Goal: Book appointment/travel/reservation

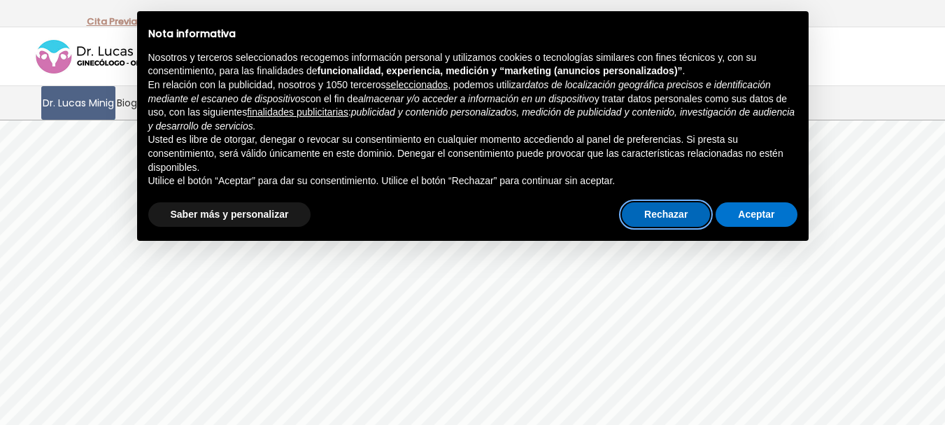
click at [667, 215] on button "Rechazar" at bounding box center [666, 214] width 88 height 25
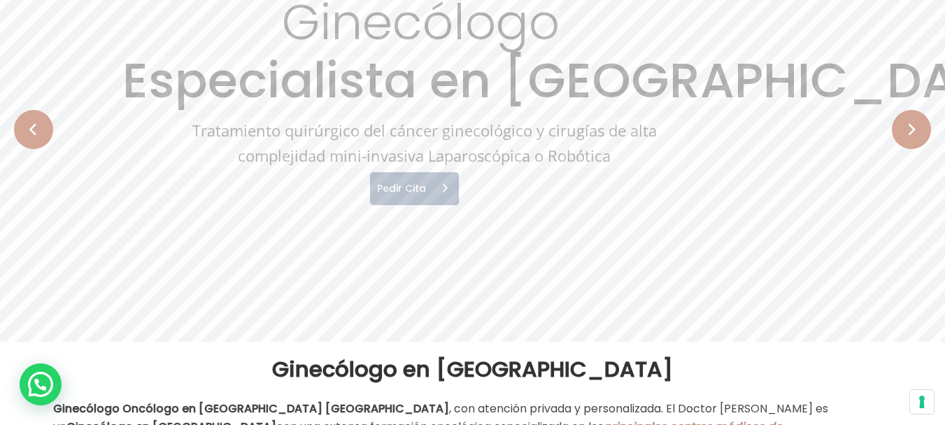
scroll to position [70, 0]
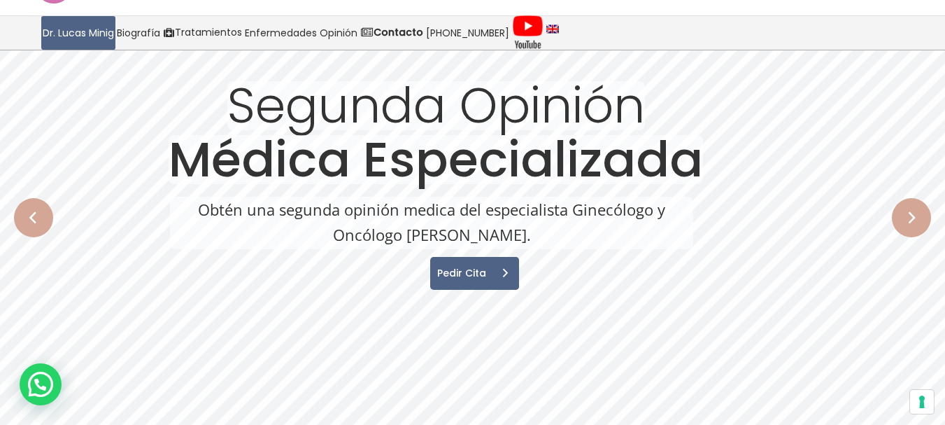
click at [46, 219] on rs-arrow at bounding box center [33, 217] width 39 height 39
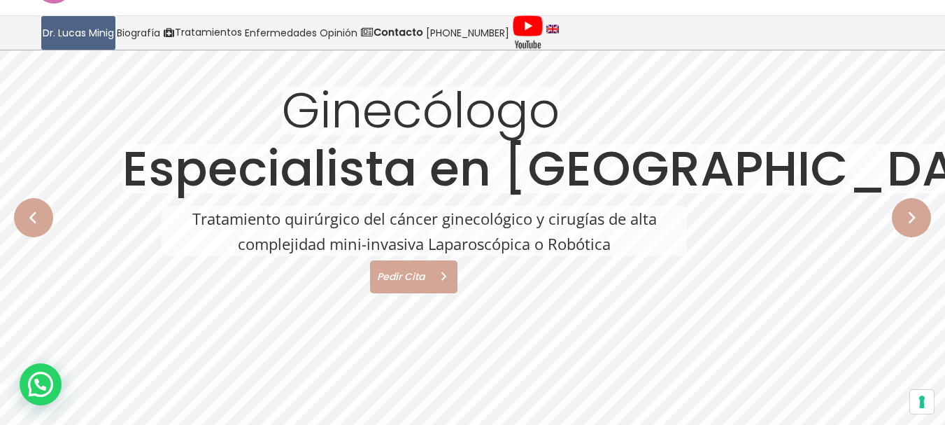
click at [412, 278] on span "Pedir Cita" at bounding box center [398, 276] width 57 height 10
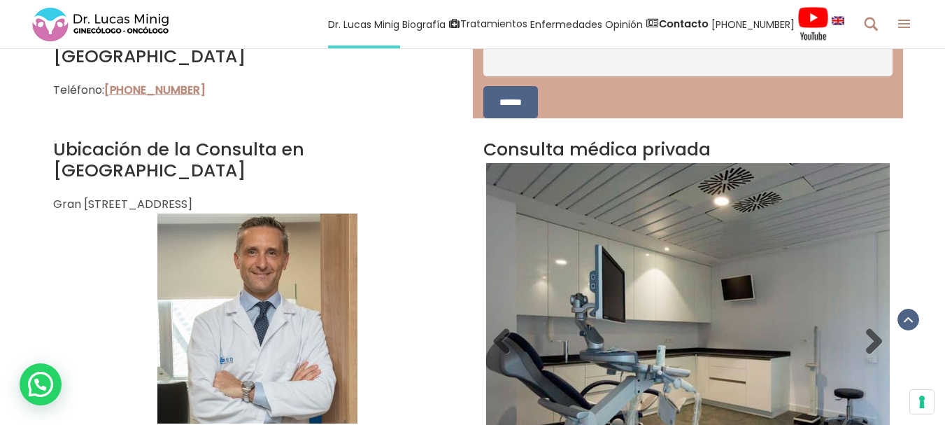
scroll to position [1189, 0]
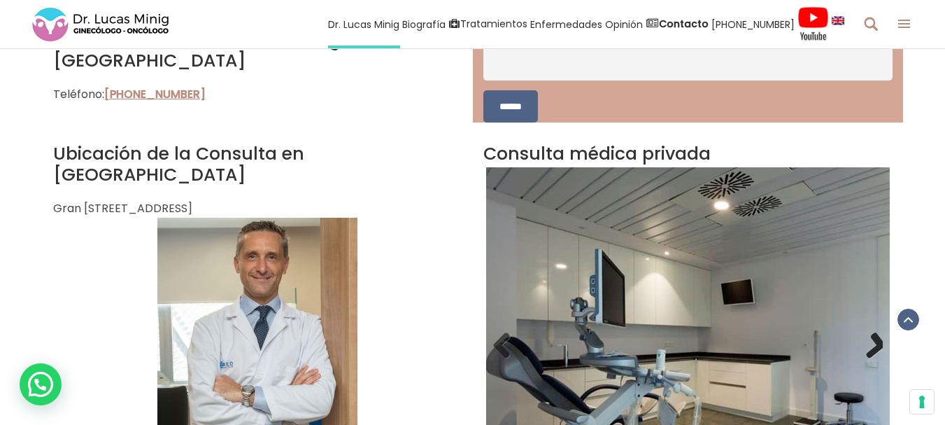
click at [877, 339] on link "Next" at bounding box center [869, 346] width 28 height 28
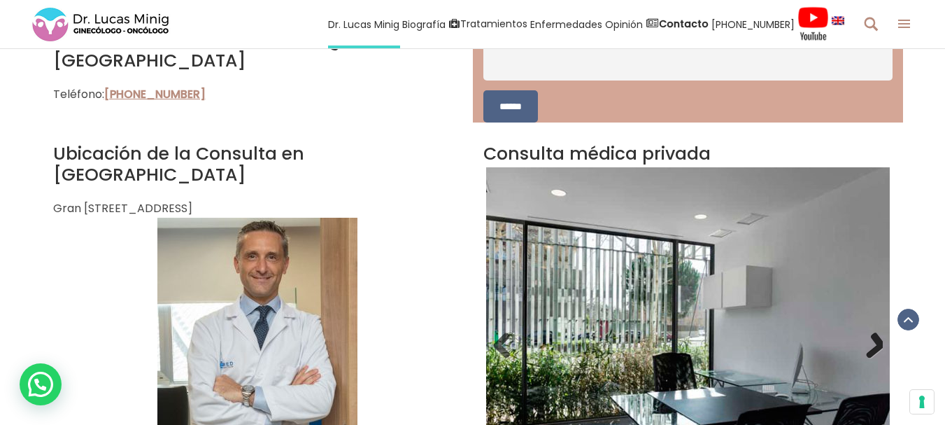
click at [878, 341] on link "Next" at bounding box center [869, 346] width 28 height 28
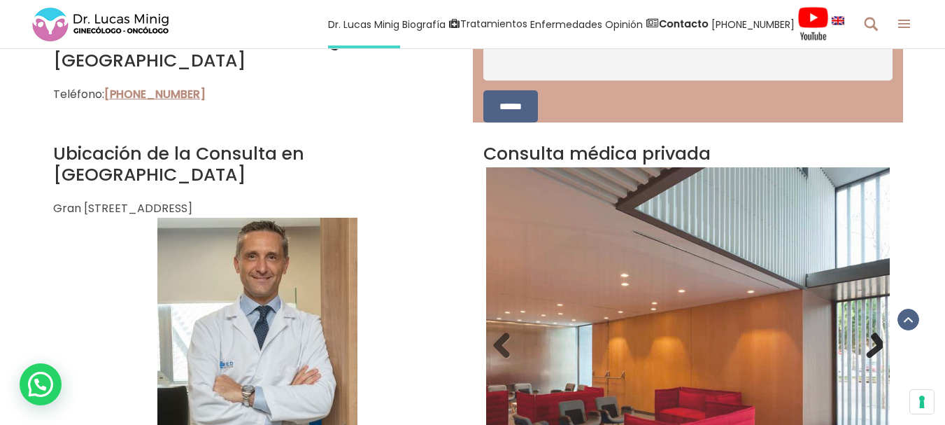
click at [878, 341] on link "Next" at bounding box center [869, 346] width 28 height 28
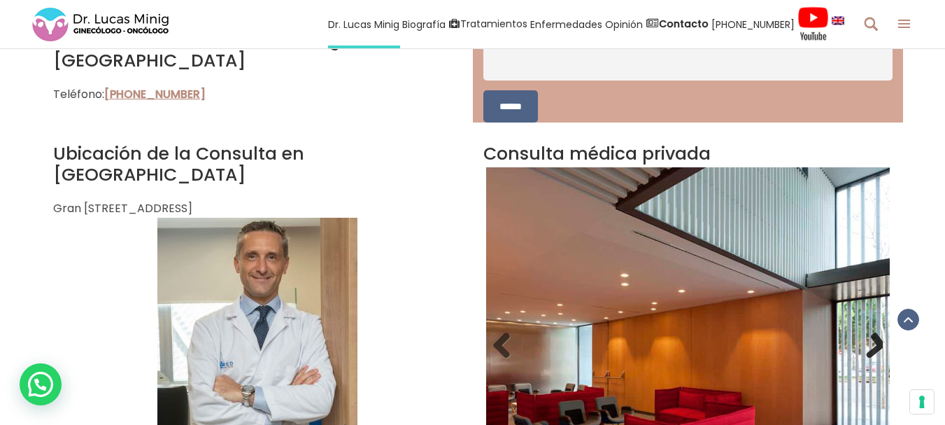
click at [878, 341] on link "Next" at bounding box center [869, 346] width 28 height 28
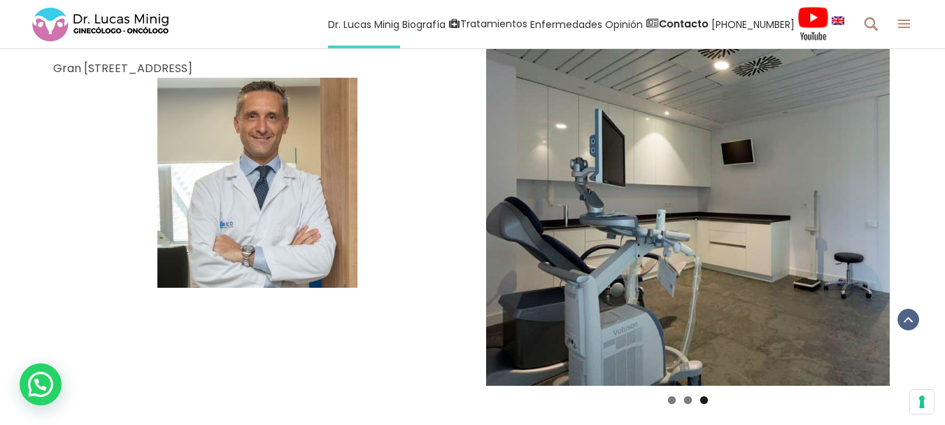
scroll to position [1399, 0]
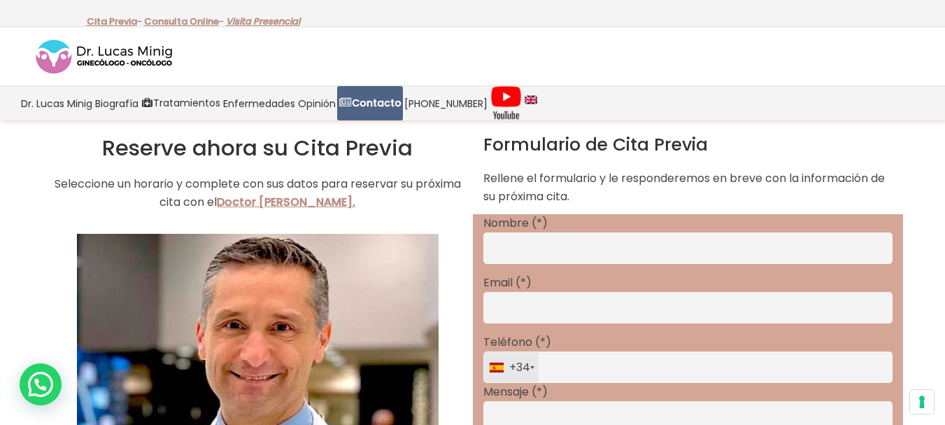
click at [278, 20] on link "Visita Presencial" at bounding box center [263, 21] width 74 height 13
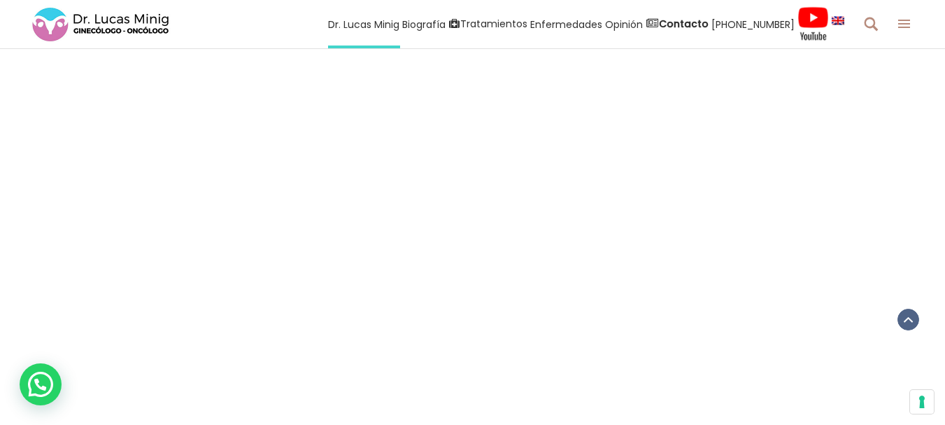
scroll to position [2099, 0]
